Goal: Find specific page/section: Find specific page/section

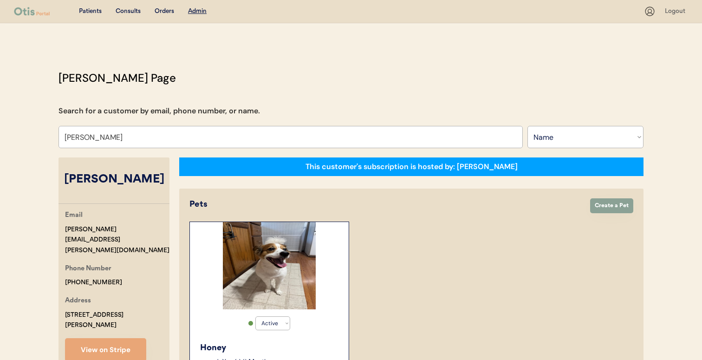
select select ""Name""
select select "true"
click at [329, 127] on input "[PERSON_NAME]" at bounding box center [291, 137] width 465 height 22
type input "[PERSON_NAME]"
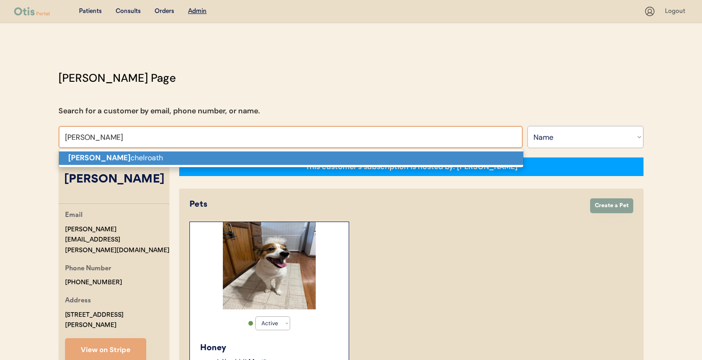
click at [320, 157] on p "[PERSON_NAME] chelroath" at bounding box center [291, 157] width 465 height 13
type input "[PERSON_NAME]"
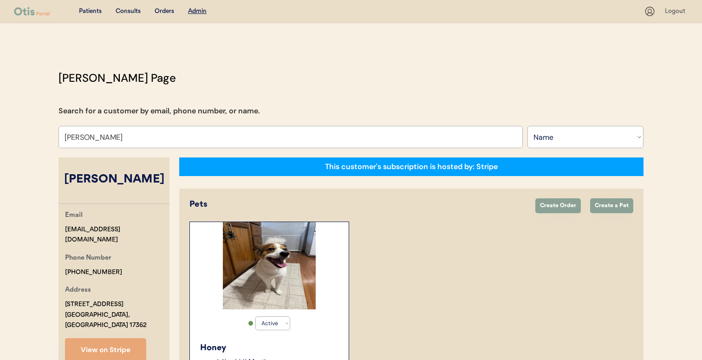
select select "true"
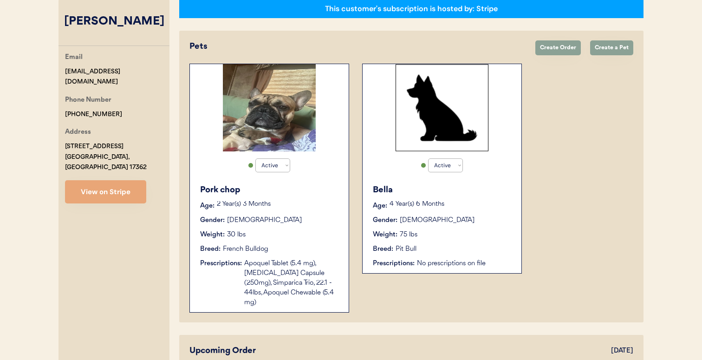
scroll to position [157, 0]
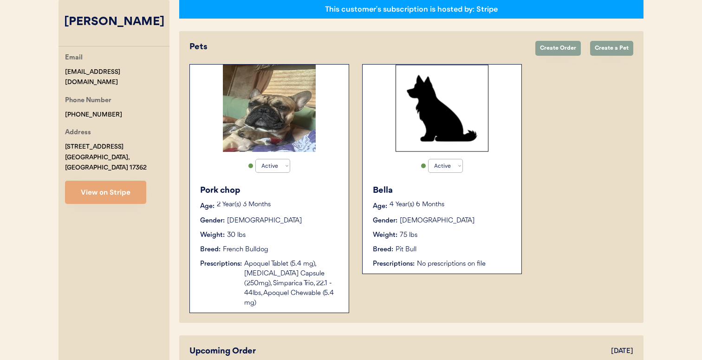
type input "[PERSON_NAME]"
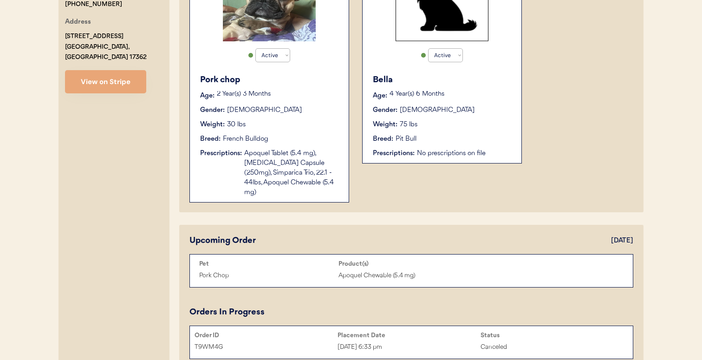
scroll to position [211, 0]
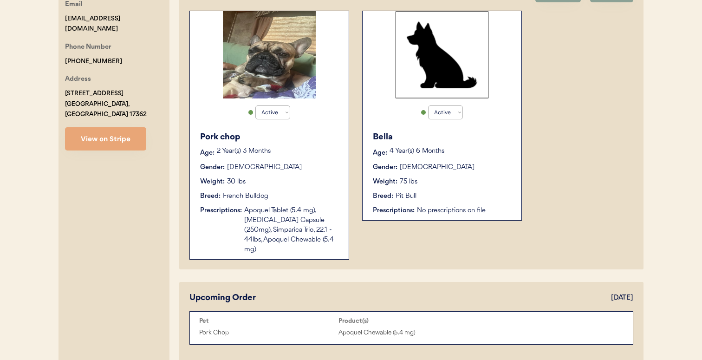
click at [295, 190] on div "Pork chop Age: [DEMOGRAPHIC_DATA] Year(s) 3 Months Gender: [DEMOGRAPHIC_DATA] W…" at bounding box center [270, 192] width 150 height 133
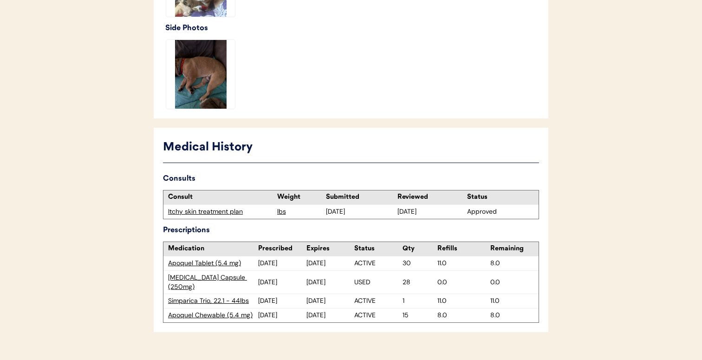
scroll to position [375, 0]
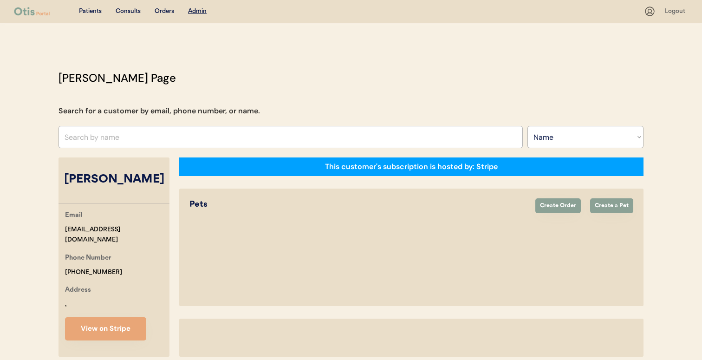
select select ""Name""
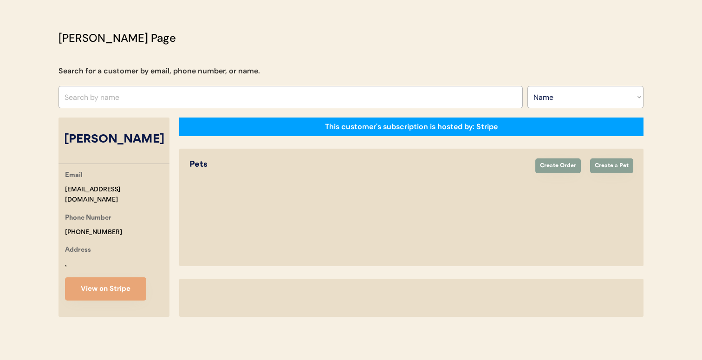
select select "true"
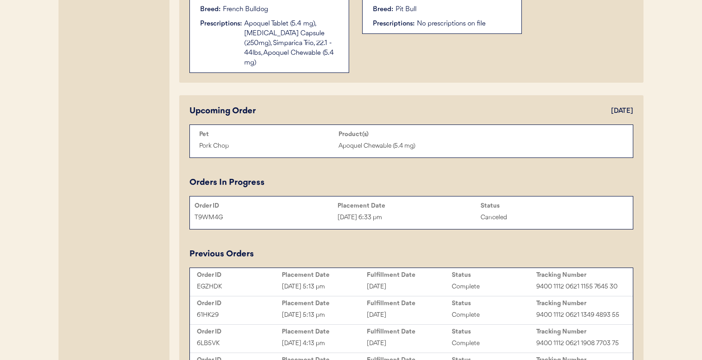
scroll to position [441, 0]
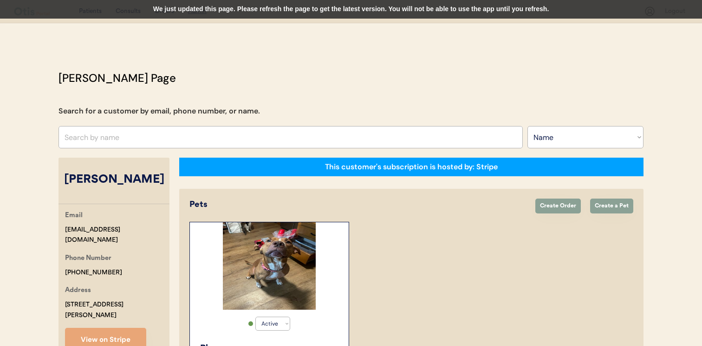
select select ""Name""
select select "true"
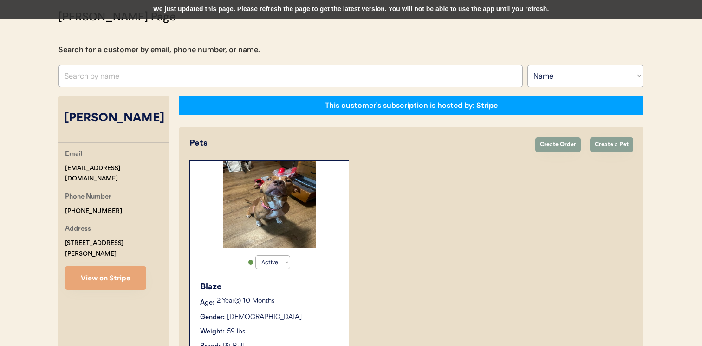
scroll to position [37, 0]
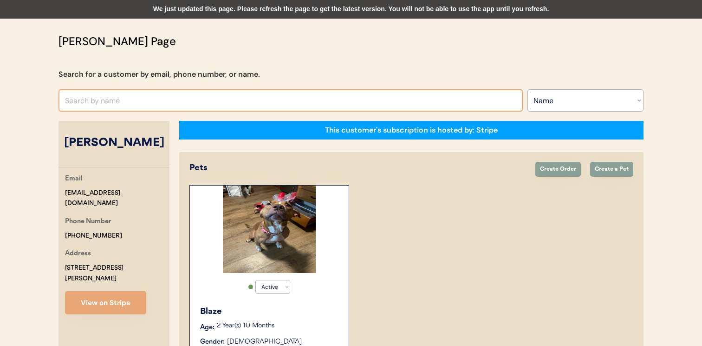
click at [217, 99] on input "text" at bounding box center [291, 100] width 465 height 22
paste input "southernrootsfarmva@gmail.com"
type input "southernrootsfarmva@gmail.com"
